Goal: Information Seeking & Learning: Find specific page/section

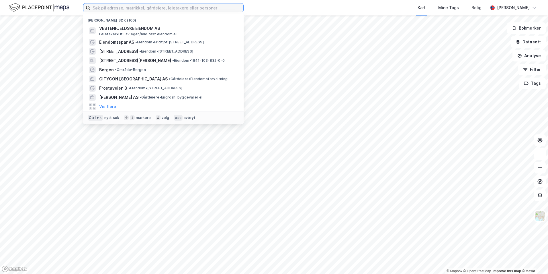
click at [175, 8] on input at bounding box center [166, 7] width 153 height 9
paste input "Dragonveien 51"
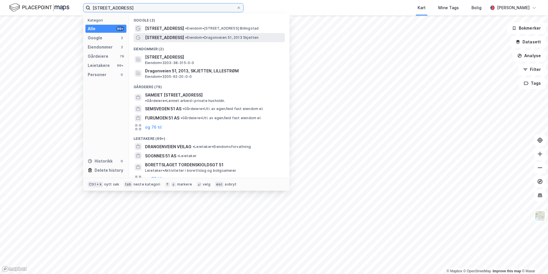
type input "Dragonveien 51"
click at [176, 39] on div "Dragonveien 51 • Eiendom • Dragonveien 51, 2013 Skjetten" at bounding box center [214, 37] width 139 height 7
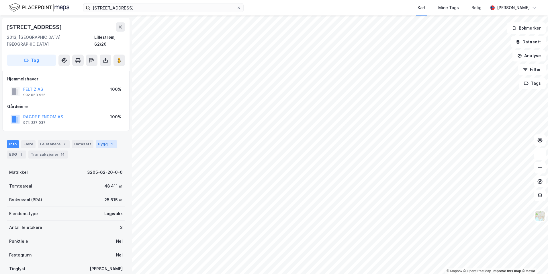
click at [102, 140] on div "Bygg 1" at bounding box center [106, 144] width 21 height 8
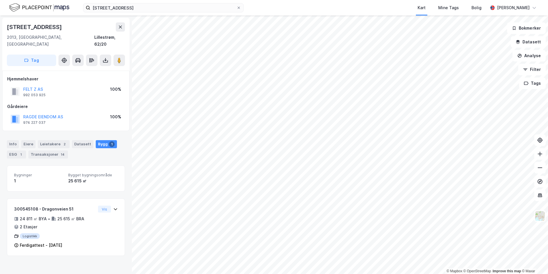
click at [87, 26] on div "Dragonveien 51" at bounding box center [66, 26] width 118 height 9
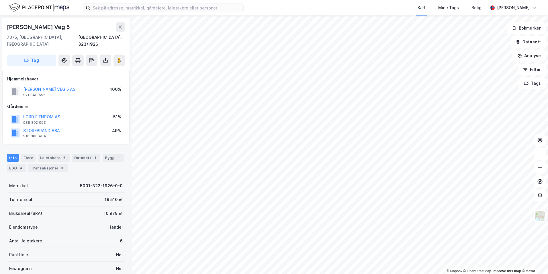
click at [53, 26] on div "[PERSON_NAME] Veg 5" at bounding box center [39, 26] width 64 height 9
drag, startPoint x: 53, startPoint y: 26, endPoint x: 11, endPoint y: 27, distance: 42.7
click at [11, 27] on div "[PERSON_NAME] Veg 5" at bounding box center [39, 26] width 64 height 9
copy div "[PERSON_NAME] Veg 5"
drag, startPoint x: 49, startPoint y: 27, endPoint x: 7, endPoint y: 26, distance: 42.5
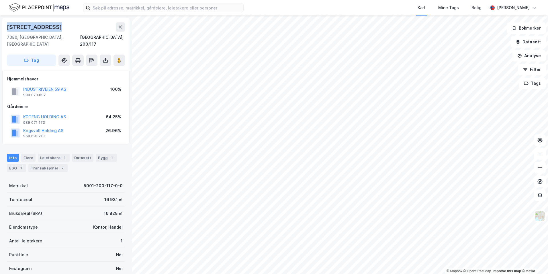
click at [7, 26] on div "[STREET_ADDRESS]" at bounding box center [65, 44] width 127 height 53
copy div "[STREET_ADDRESS]"
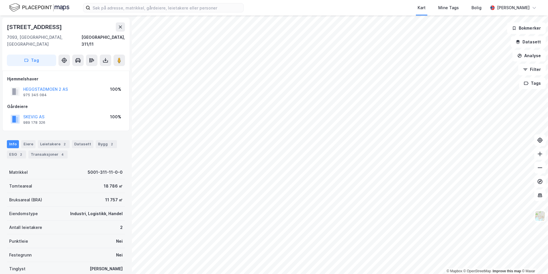
click at [302, 273] on html "Kart Mine Tags [PERSON_NAME] © Mapbox © OpenStreetMap Improve this map © Maxar …" at bounding box center [274, 137] width 548 height 274
drag, startPoint x: 52, startPoint y: 29, endPoint x: 8, endPoint y: 29, distance: 44.2
click at [8, 29] on div "Vestre Rosten 97" at bounding box center [31, 26] width 48 height 9
copy div "Vestre Rosten 97"
